Goal: Information Seeking & Learning: Learn about a topic

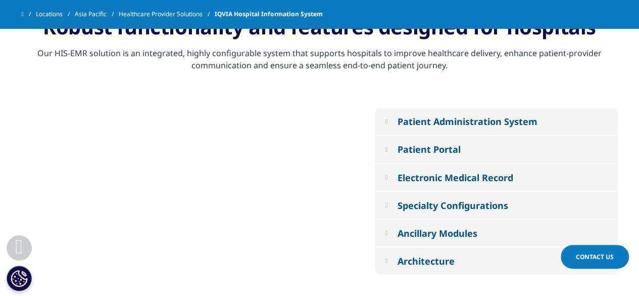
scroll to position [797, 0]
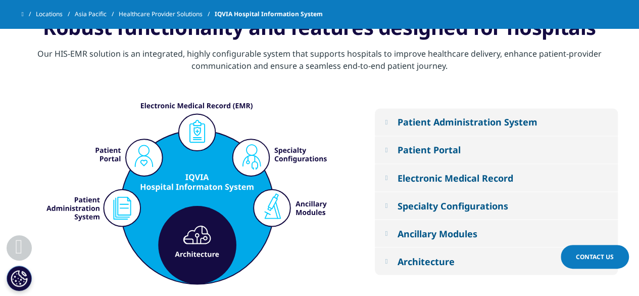
click at [388, 122] on em at bounding box center [386, 121] width 3 height 7
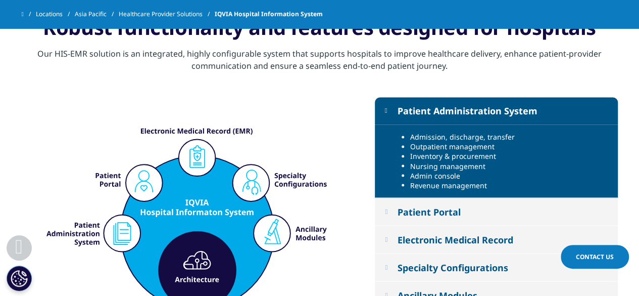
click at [391, 209] on button "Patient Portal" at bounding box center [496, 211] width 243 height 27
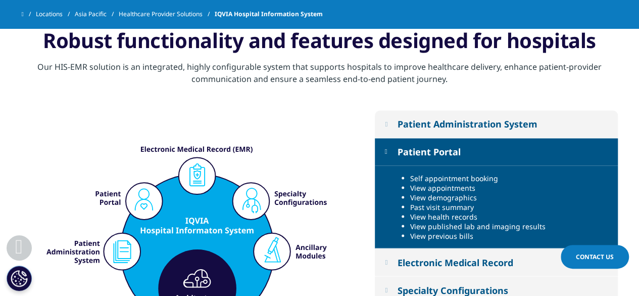
scroll to position [779, 0]
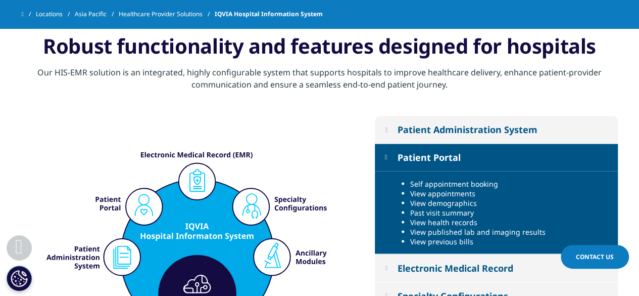
click at [388, 157] on em at bounding box center [386, 157] width 3 height 7
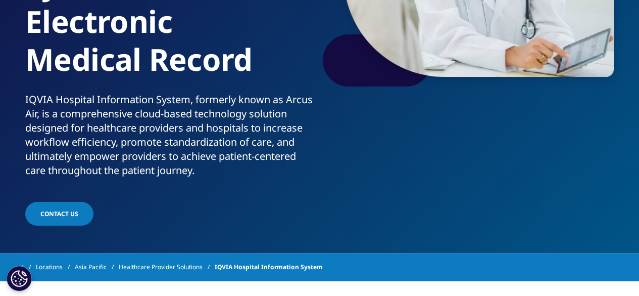
scroll to position [0, 0]
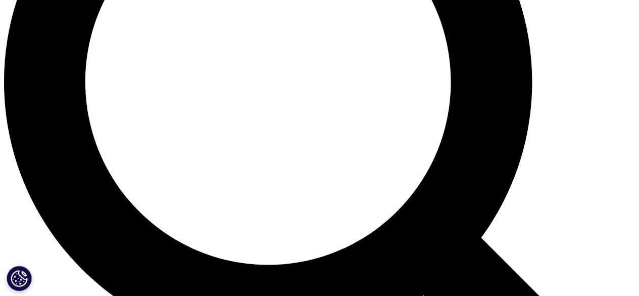
scroll to position [818, 0]
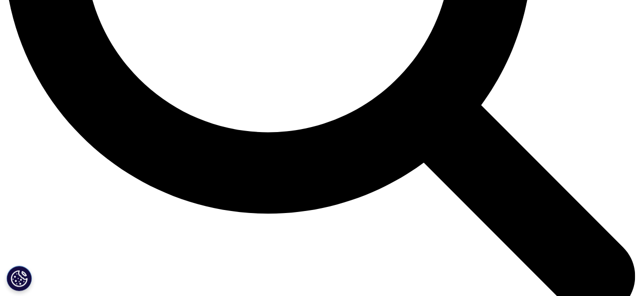
scroll to position [945, 0]
